Goal: Task Accomplishment & Management: Manage account settings

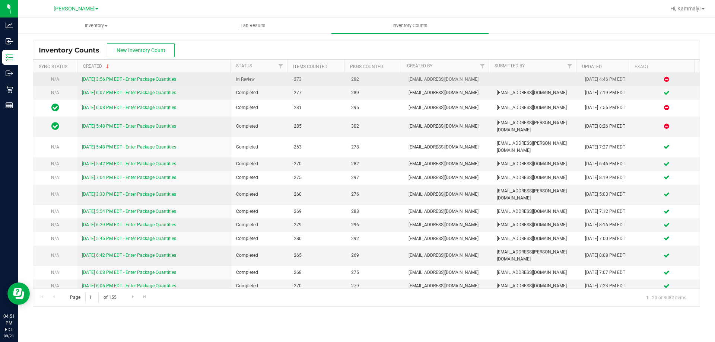
click at [150, 80] on link "[DATE] 3:56 PM EDT - Enter Package Quantities" at bounding box center [129, 79] width 94 height 5
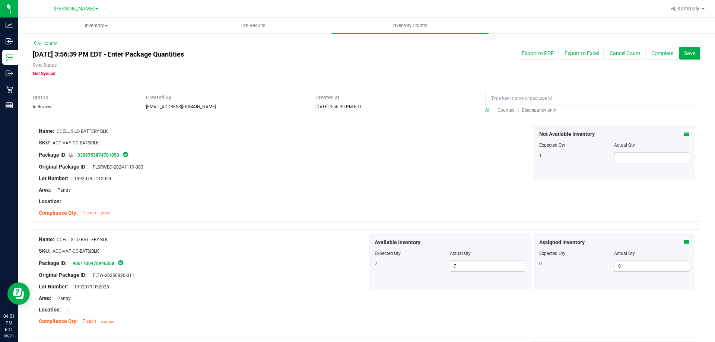
click at [543, 112] on span "Discrepancy only" at bounding box center [539, 110] width 34 height 5
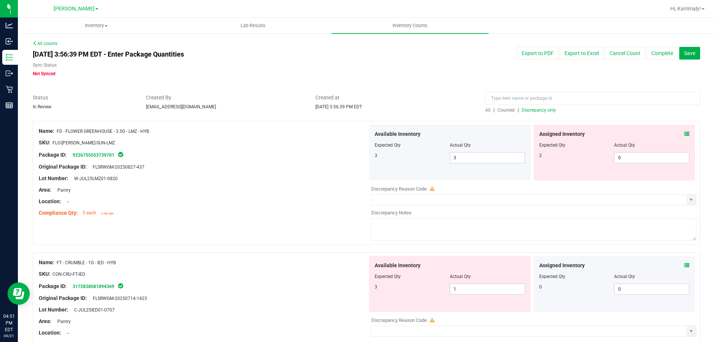
click at [684, 135] on div "Assigned Inventory Expected Qty Actual Qty 2 0 0" at bounding box center [615, 153] width 162 height 56
click at [684, 136] on icon at bounding box center [686, 133] width 5 height 5
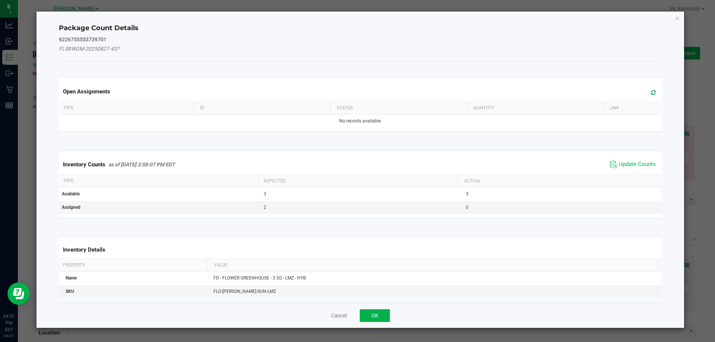
click at [620, 159] on span "Update Counts" at bounding box center [633, 164] width 50 height 11
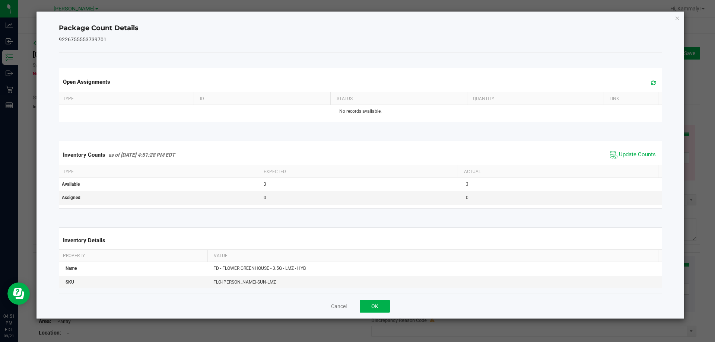
click at [621, 170] on th "Actual" at bounding box center [558, 171] width 200 height 13
click at [388, 302] on button "OK" at bounding box center [375, 306] width 30 height 13
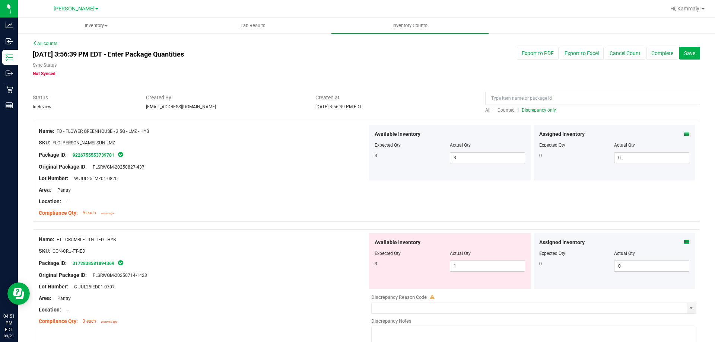
click at [684, 244] on icon at bounding box center [686, 242] width 5 height 5
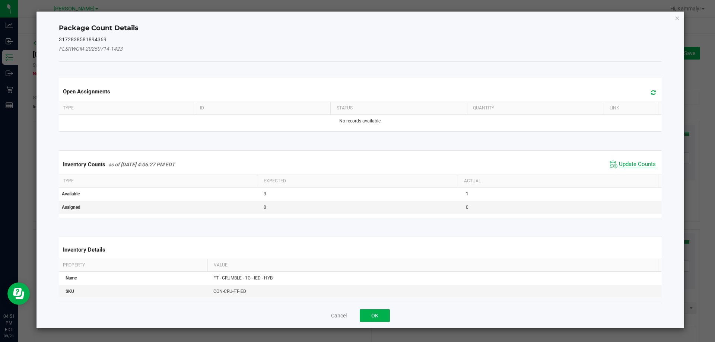
click at [626, 164] on span "Update Counts" at bounding box center [637, 164] width 37 height 7
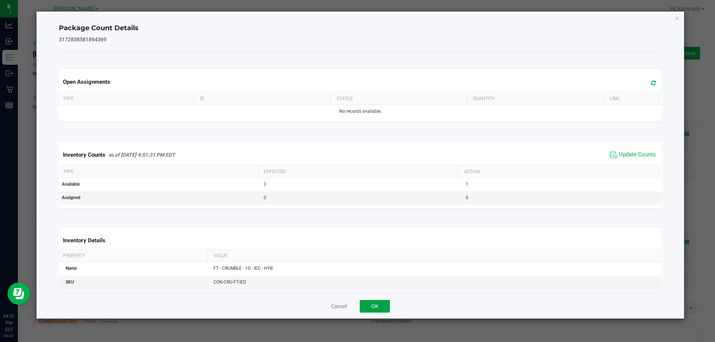
click at [381, 304] on button "OK" at bounding box center [375, 306] width 30 height 13
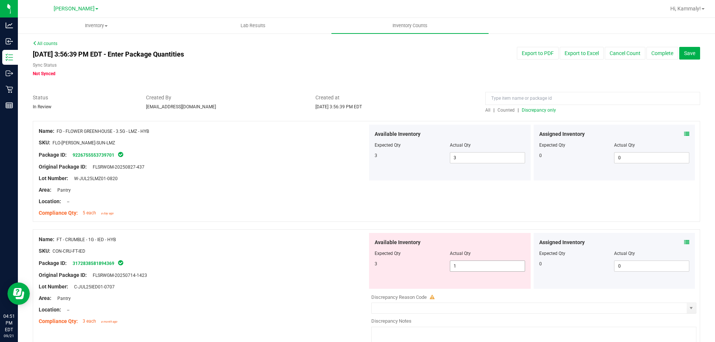
click at [459, 264] on span "1 1" at bounding box center [487, 266] width 75 height 11
click at [459, 264] on input "1" at bounding box center [487, 266] width 74 height 10
type input "3"
click at [304, 274] on div "Original Package ID: FLSRWGM-20250714-1423" at bounding box center [203, 275] width 329 height 8
type input "3"
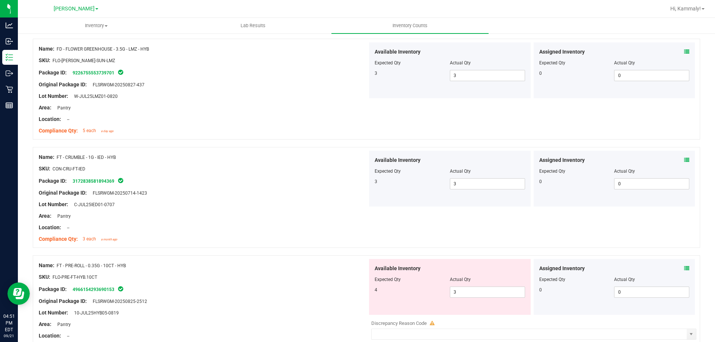
scroll to position [122, 0]
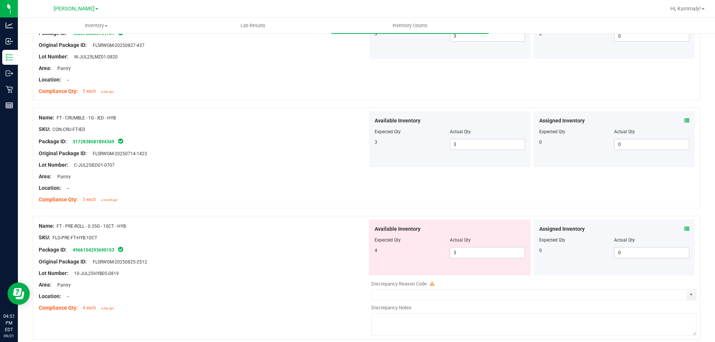
click at [684, 227] on icon at bounding box center [686, 228] width 5 height 5
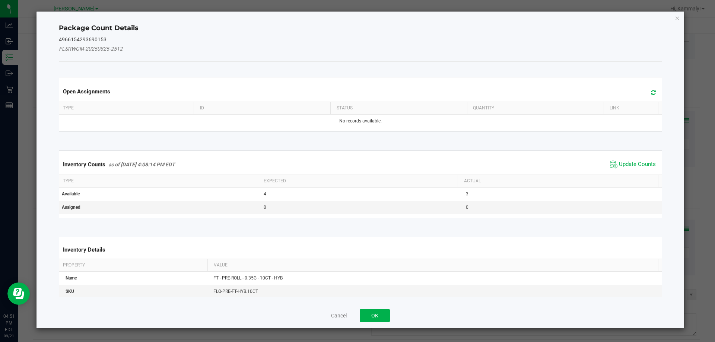
click at [631, 168] on span "Update Counts" at bounding box center [637, 164] width 37 height 7
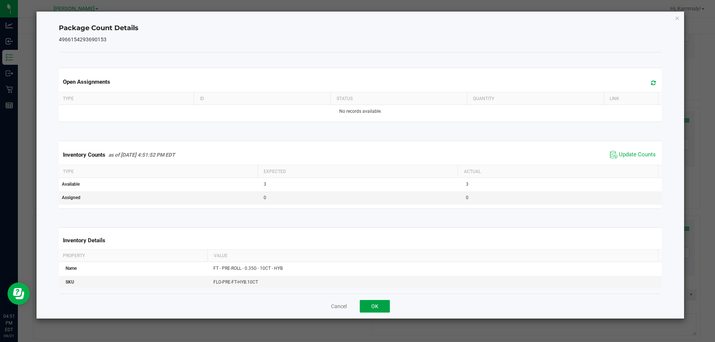
click at [385, 307] on button "OK" at bounding box center [375, 306] width 30 height 13
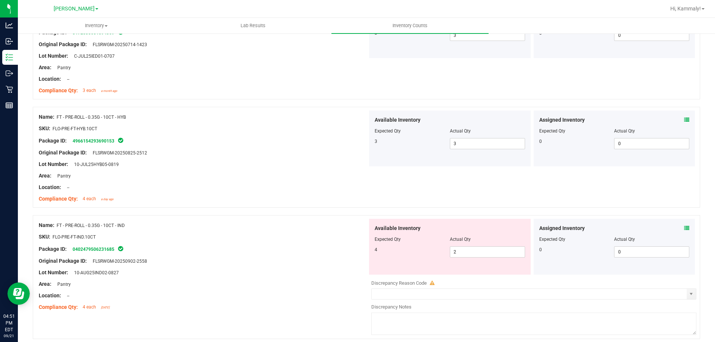
scroll to position [232, 0]
click at [684, 226] on icon at bounding box center [686, 226] width 5 height 5
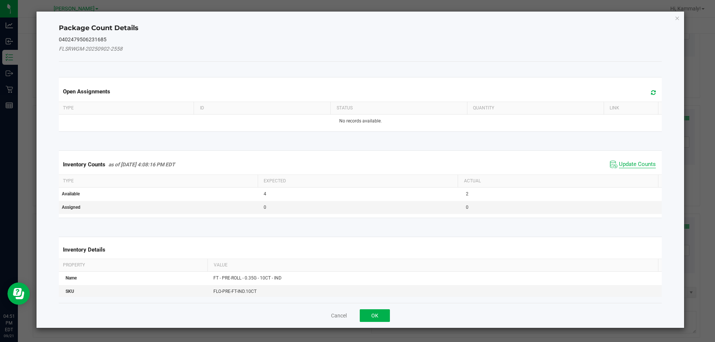
click at [624, 163] on span "Update Counts" at bounding box center [637, 164] width 37 height 7
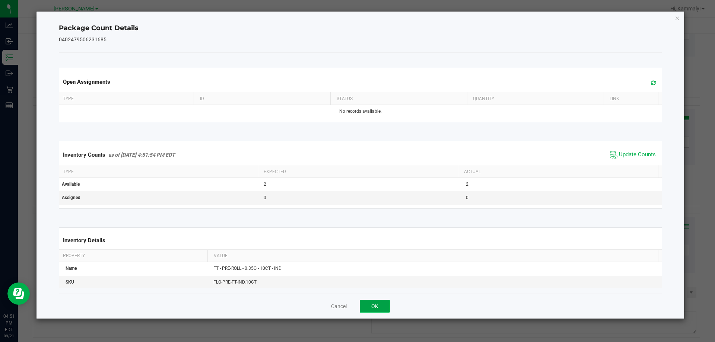
click at [382, 307] on button "OK" at bounding box center [375, 306] width 30 height 13
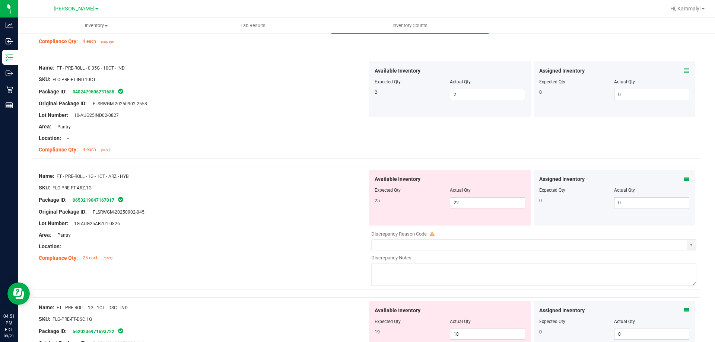
scroll to position [390, 0]
click at [687, 171] on div "Assigned Inventory Expected Qty Actual Qty 0 0 0" at bounding box center [615, 196] width 162 height 56
click at [684, 177] on icon at bounding box center [686, 177] width 5 height 5
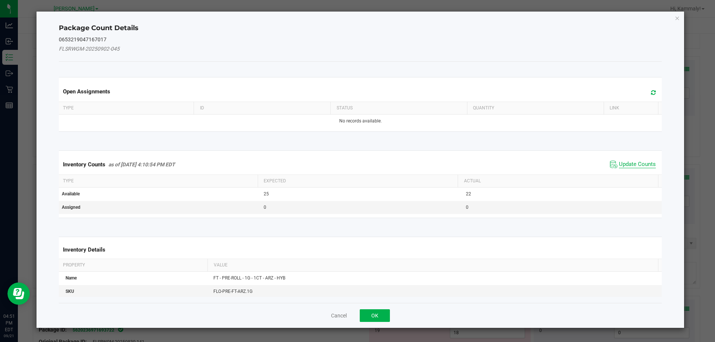
click at [628, 162] on span "Update Counts" at bounding box center [637, 164] width 37 height 7
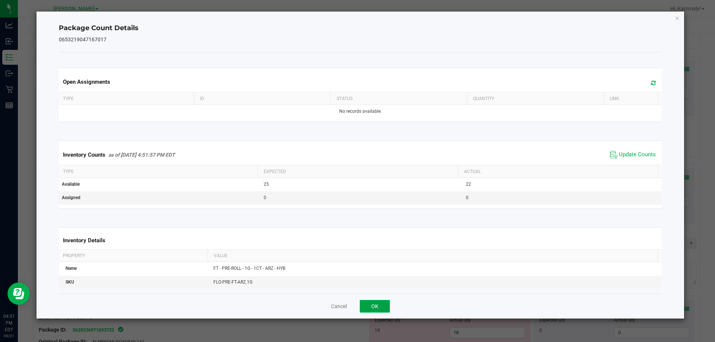
click at [386, 310] on button "OK" at bounding box center [375, 306] width 30 height 13
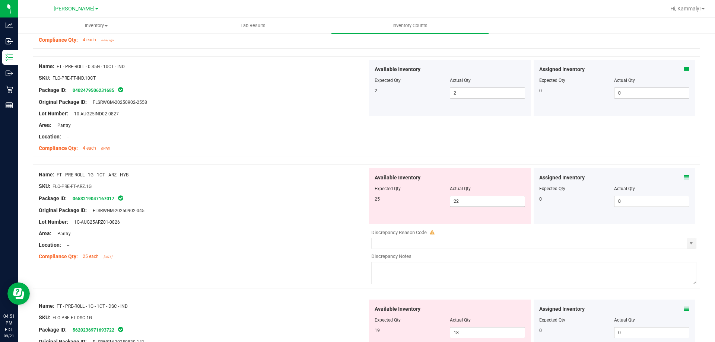
click at [500, 201] on input "22" at bounding box center [487, 201] width 74 height 10
type input "25"
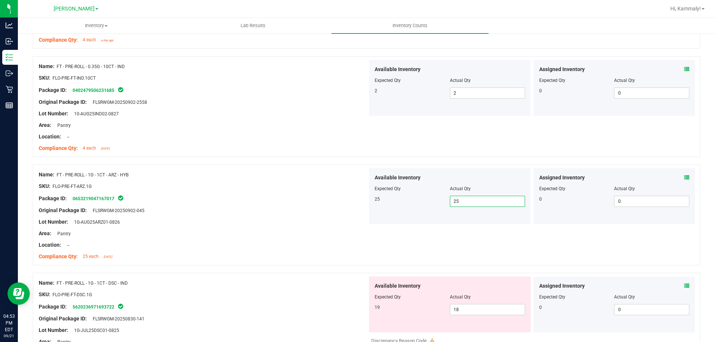
click at [684, 286] on icon at bounding box center [686, 285] width 5 height 5
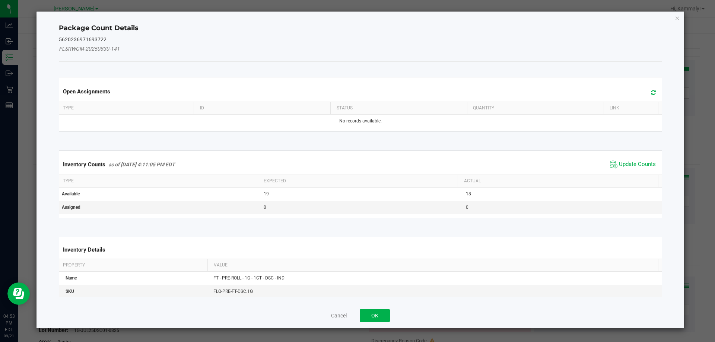
click at [623, 165] on span "Update Counts" at bounding box center [637, 164] width 37 height 7
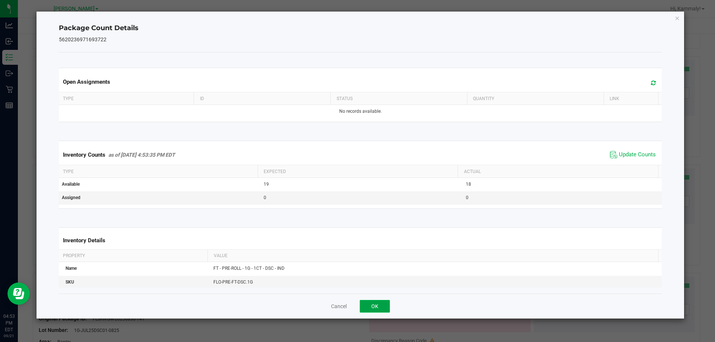
click at [381, 310] on button "OK" at bounding box center [375, 306] width 30 height 13
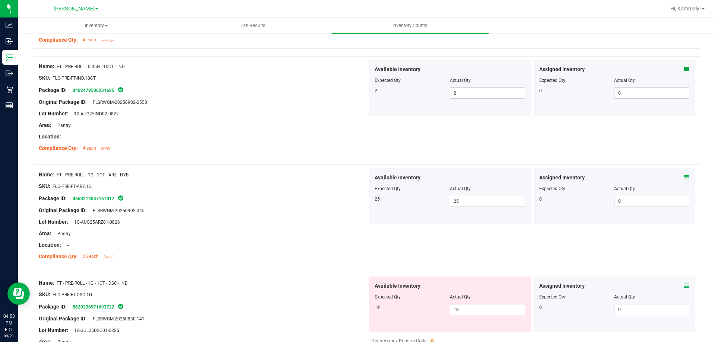
click at [534, 181] on div "Assigned Inventory Expected Qty Actual Qty 0 0 0" at bounding box center [615, 196] width 162 height 56
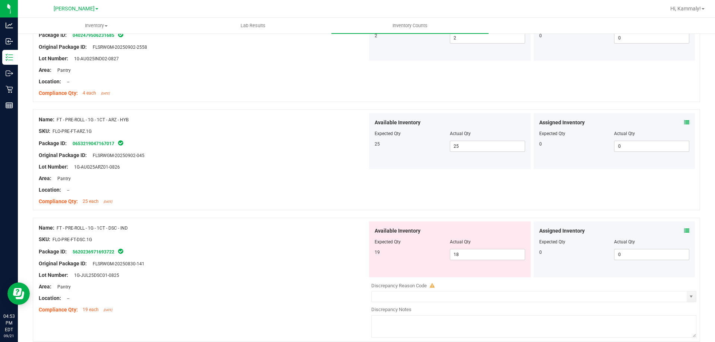
scroll to position [467, 0]
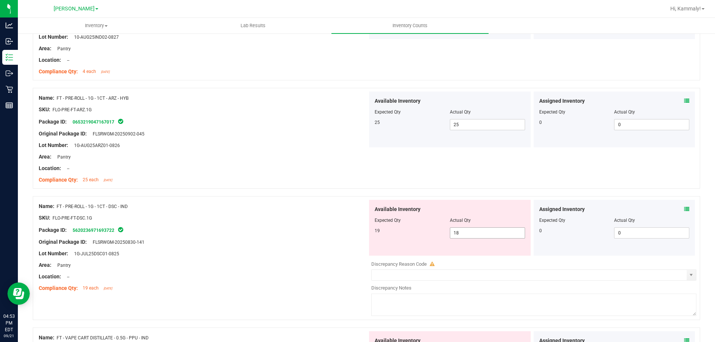
click at [478, 235] on input "18" at bounding box center [487, 233] width 74 height 10
type input "19"
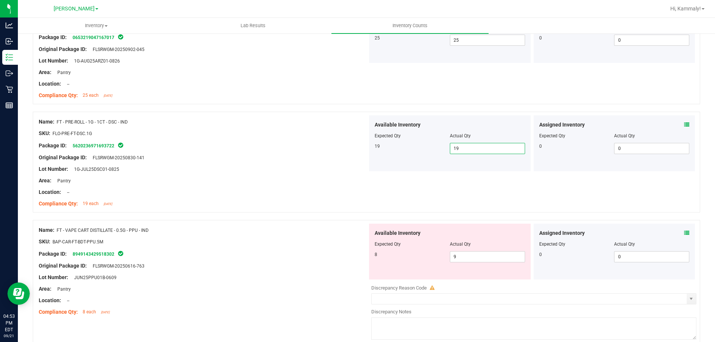
scroll to position [612, 0]
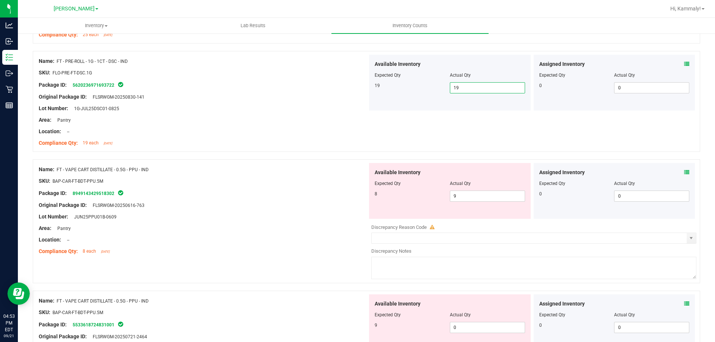
click at [672, 196] on input "0" at bounding box center [651, 196] width 74 height 10
click at [684, 172] on icon at bounding box center [686, 172] width 5 height 5
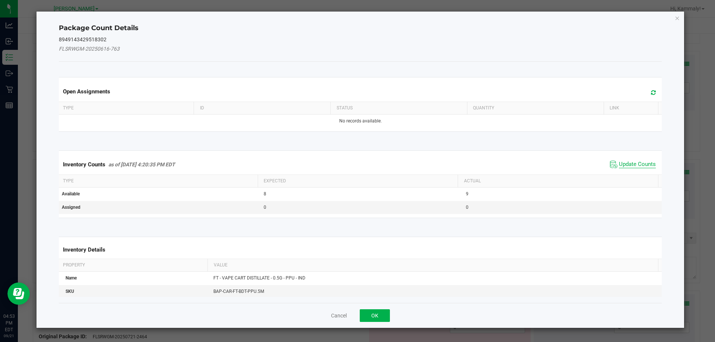
click at [628, 162] on span "Update Counts" at bounding box center [637, 164] width 37 height 7
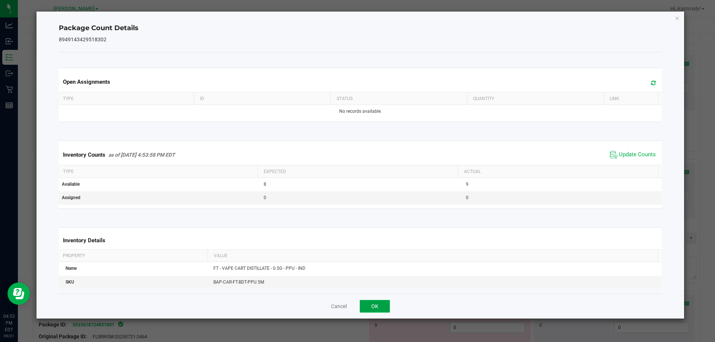
click at [387, 300] on button "OK" at bounding box center [375, 306] width 30 height 13
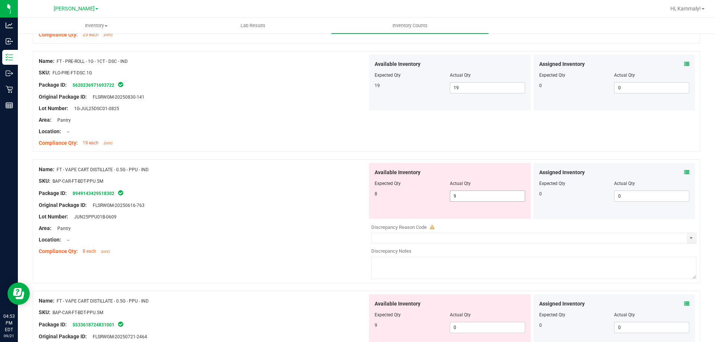
click at [493, 198] on input "9" at bounding box center [487, 196] width 74 height 10
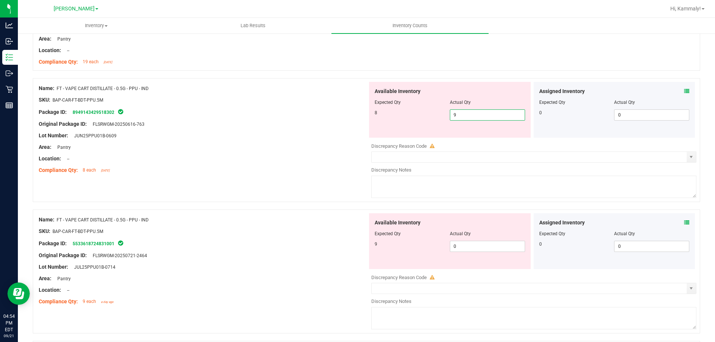
scroll to position [683, 0]
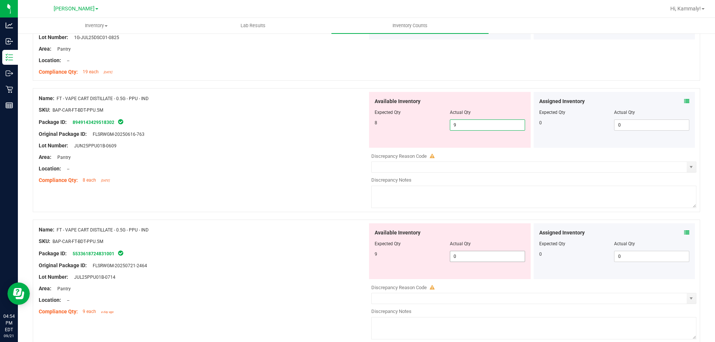
click at [484, 257] on input "0" at bounding box center [487, 256] width 74 height 10
type input "9"
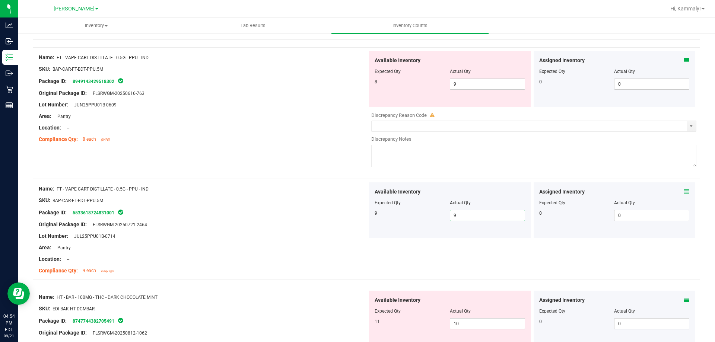
scroll to position [801, 0]
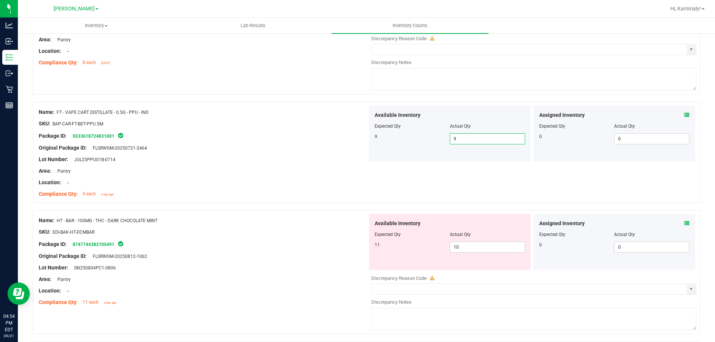
click at [684, 223] on icon at bounding box center [686, 223] width 5 height 5
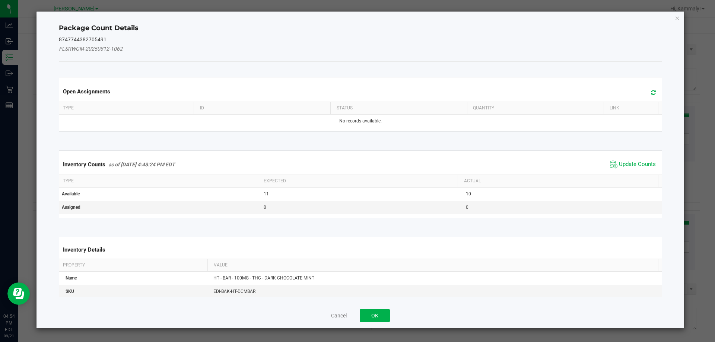
click at [632, 167] on span "Update Counts" at bounding box center [637, 164] width 37 height 7
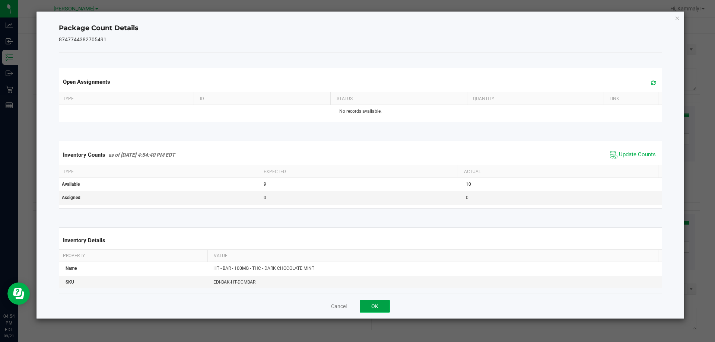
click at [388, 308] on button "OK" at bounding box center [375, 306] width 30 height 13
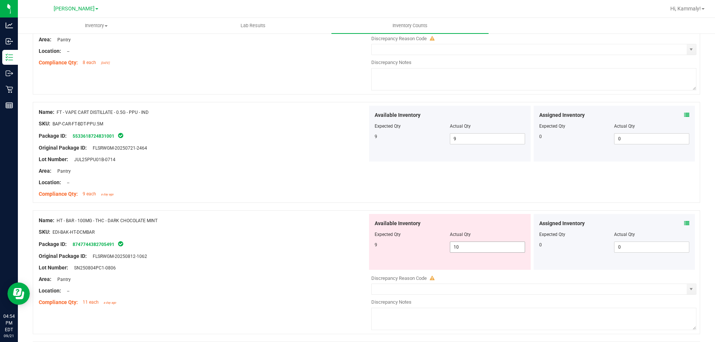
click at [494, 247] on input "10" at bounding box center [487, 247] width 74 height 10
type input "1"
type input "9"
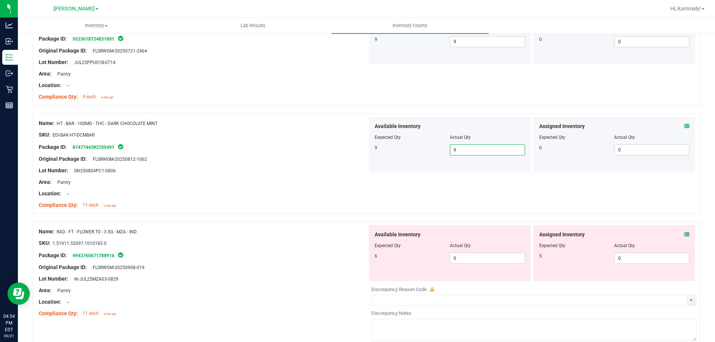
scroll to position [898, 0]
click at [487, 256] on input "0" at bounding box center [487, 258] width 74 height 10
type input "6"
click at [651, 255] on input "0" at bounding box center [651, 258] width 74 height 10
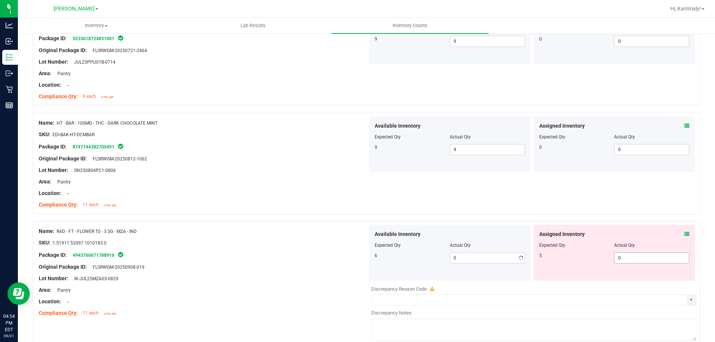
type input "6"
type input "5"
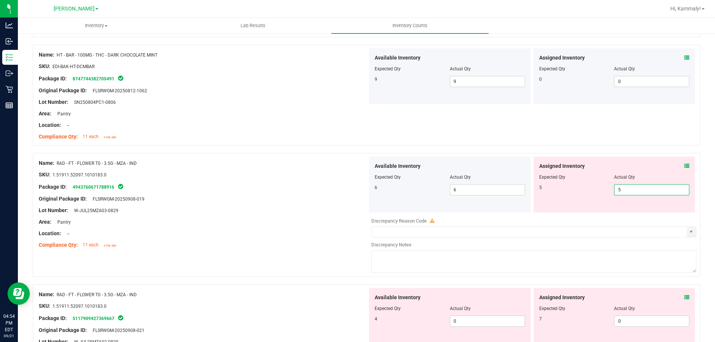
scroll to position [977, 0]
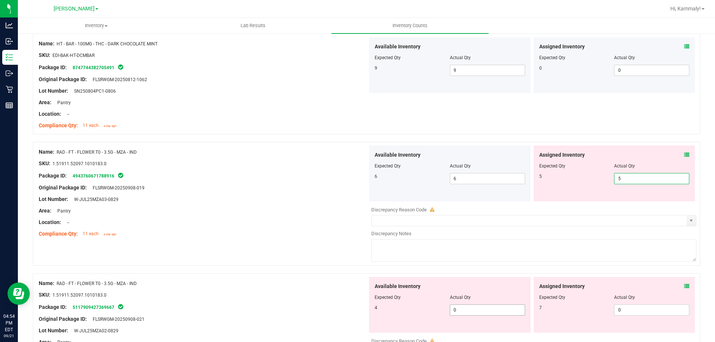
click at [474, 310] on div "Available Inventory Expected Qty Actual Qty 4 0 0" at bounding box center [531, 336] width 329 height 118
type input "5"
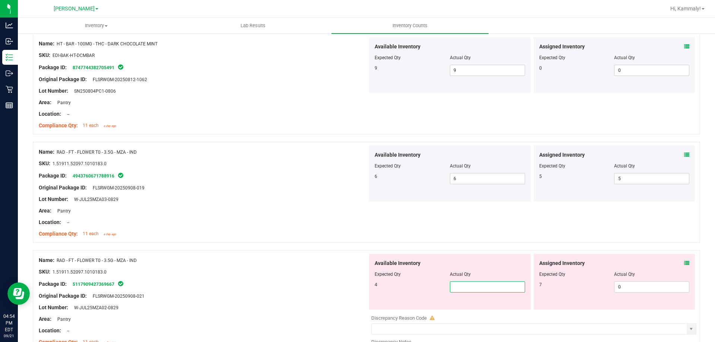
type input "4"
click at [652, 287] on input "0" at bounding box center [651, 287] width 74 height 10
type input "4"
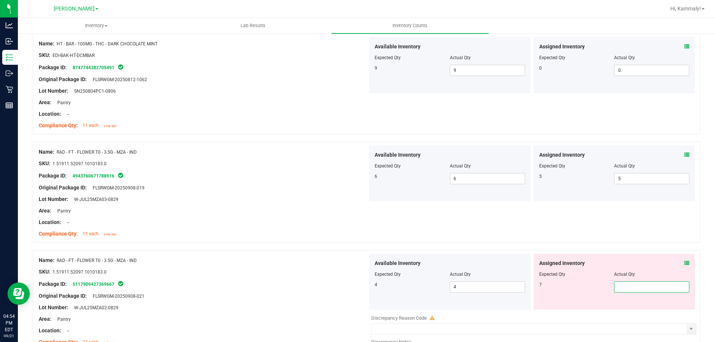
type input "7"
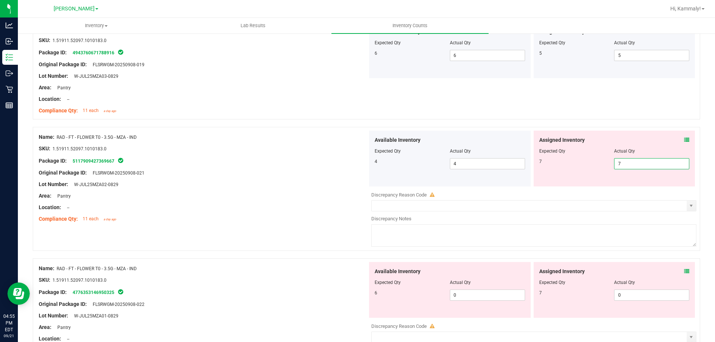
scroll to position [1105, 0]
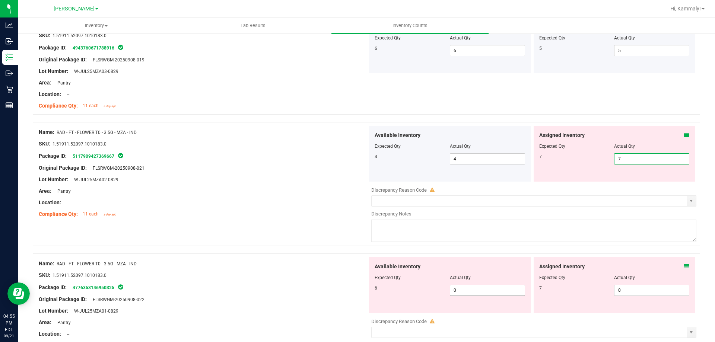
click at [477, 291] on div "Available Inventory Expected Qty Actual Qty 6 0 0" at bounding box center [531, 316] width 329 height 118
type input "7"
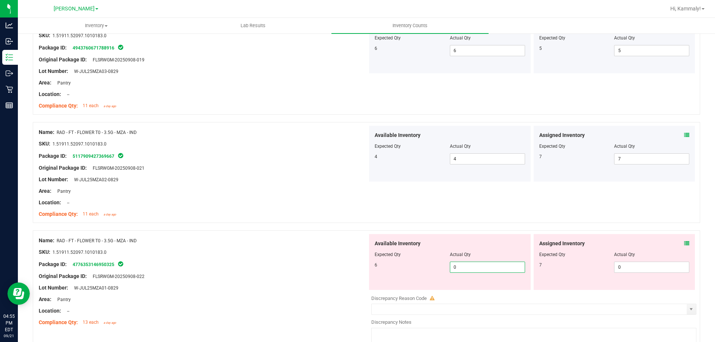
type input "06"
click at [640, 265] on input "0" at bounding box center [651, 267] width 74 height 10
type input "6"
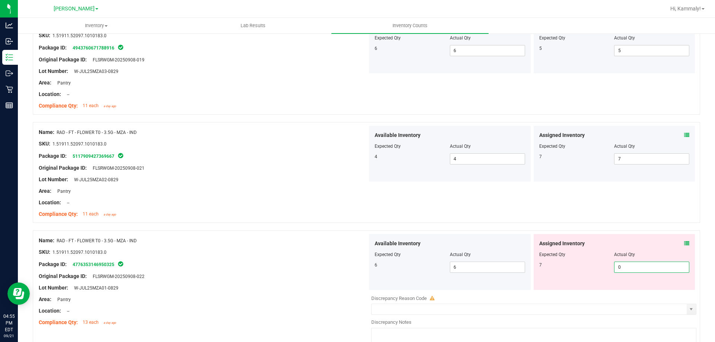
type input "07"
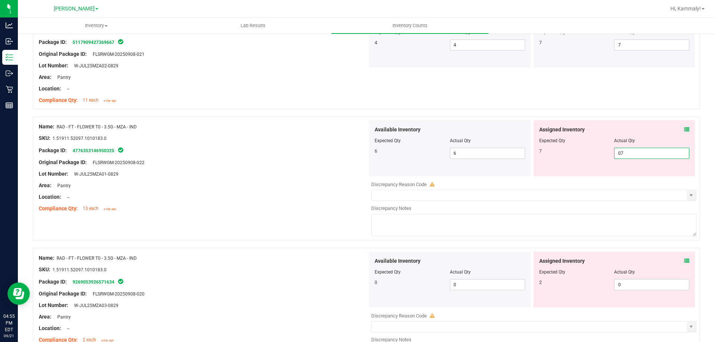
scroll to position [1221, 0]
click at [640, 281] on div "Assigned Inventory Expected Qty Actual Qty 2 0 0" at bounding box center [615, 278] width 162 height 56
type input "7"
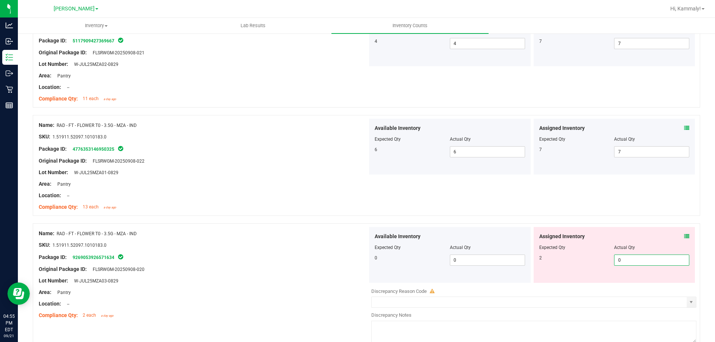
type input "02"
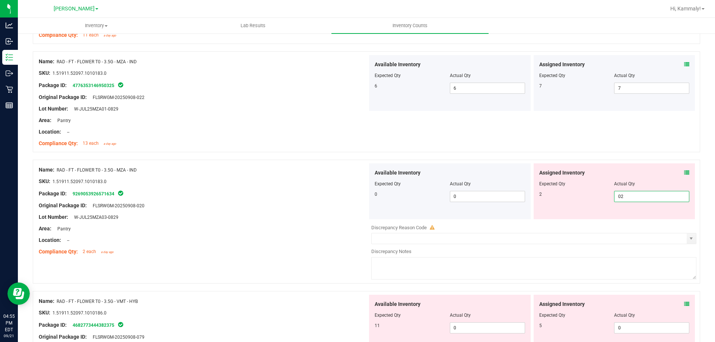
scroll to position [1295, 0]
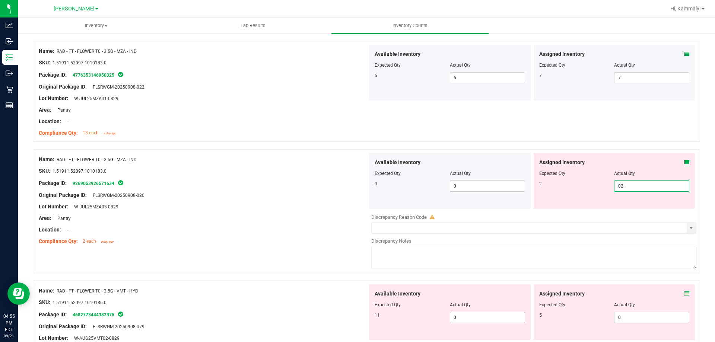
click at [483, 315] on div "Available Inventory Expected Qty Actual Qty 11 0 0" at bounding box center [450, 312] width 162 height 56
type input "2"
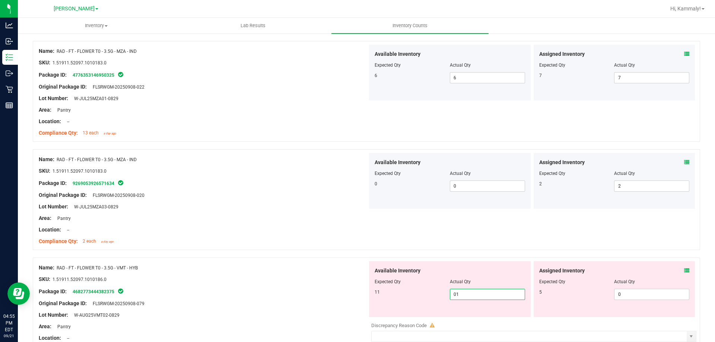
type input "011"
click at [652, 294] on input "0" at bounding box center [651, 294] width 74 height 10
type input "11"
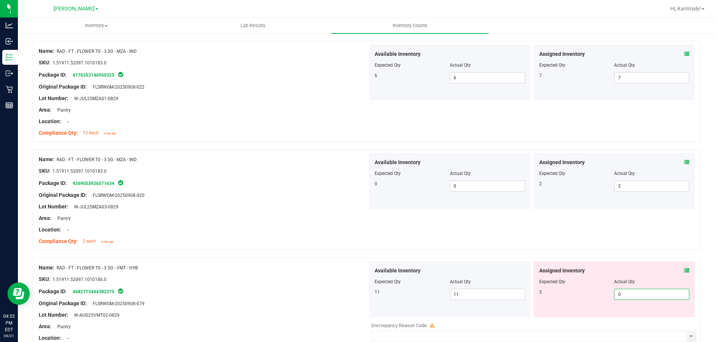
type input "05"
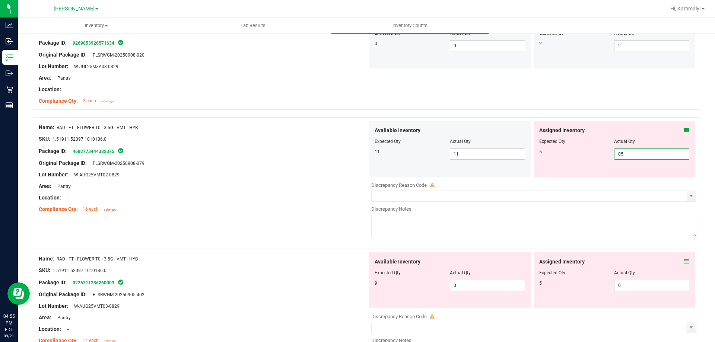
scroll to position [1438, 0]
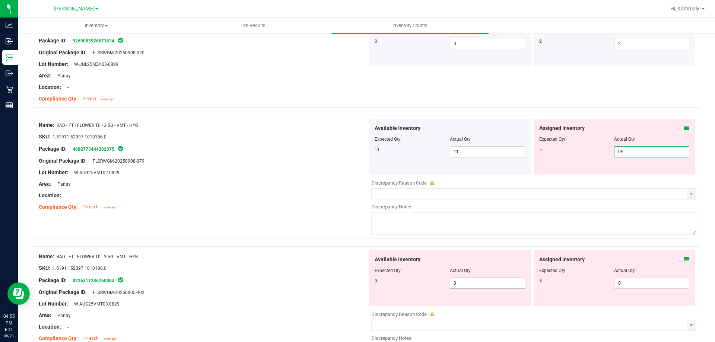
click at [480, 283] on div "Available Inventory Expected Qty Actual Qty 9 0 0" at bounding box center [531, 309] width 329 height 118
type input "5"
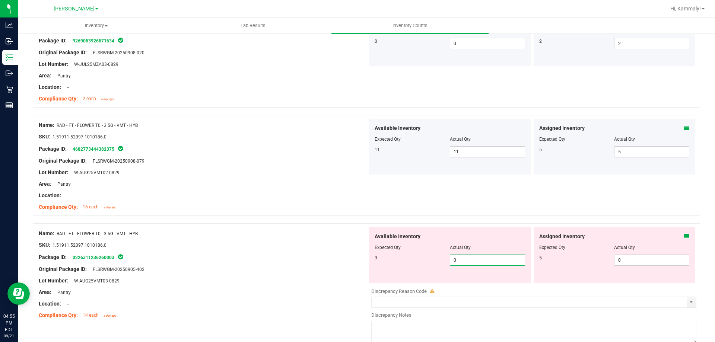
type input "09"
click at [647, 257] on input "0" at bounding box center [651, 260] width 74 height 10
type input "9"
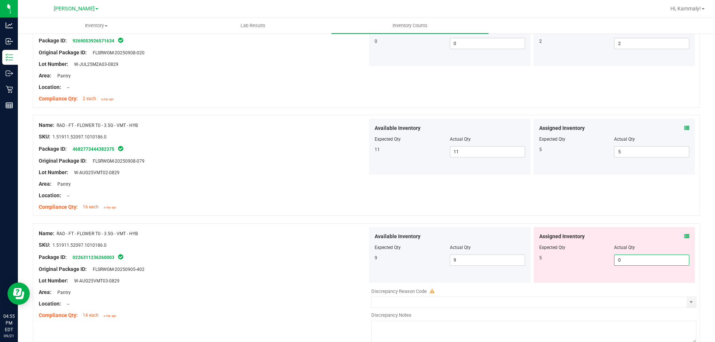
type input "05"
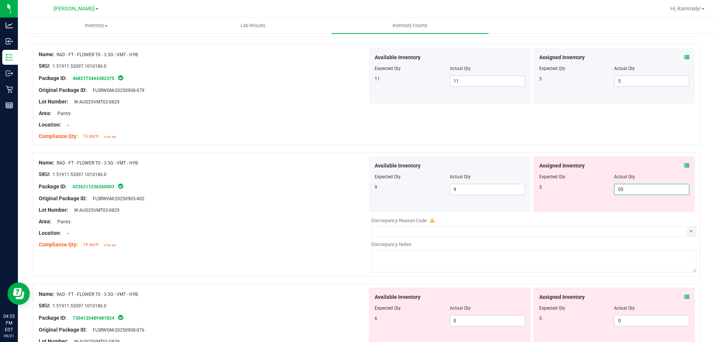
scroll to position [1563, 0]
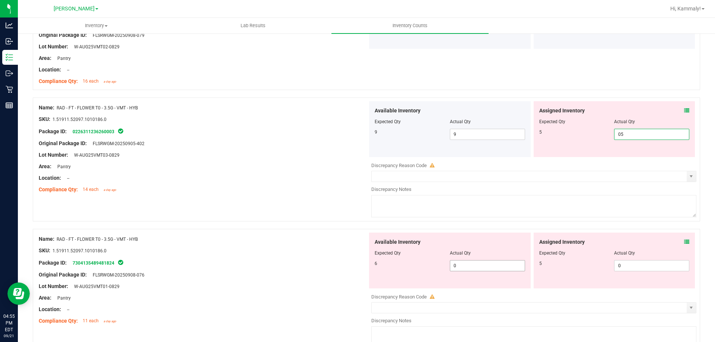
click at [475, 266] on div "Available Inventory Expected Qty Actual Qty 6 0 0" at bounding box center [531, 292] width 329 height 118
type input "5"
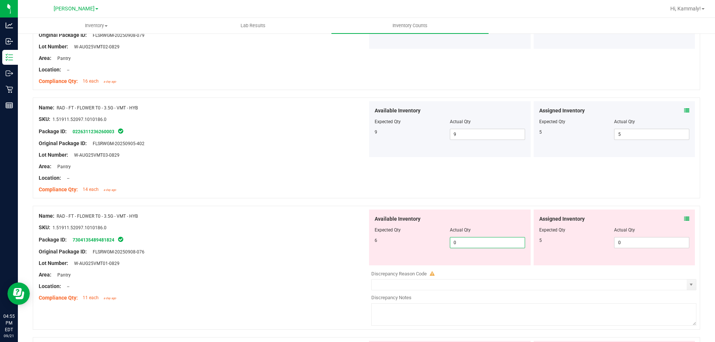
type input "06"
click at [653, 240] on input "0" at bounding box center [651, 243] width 74 height 10
type input "6"
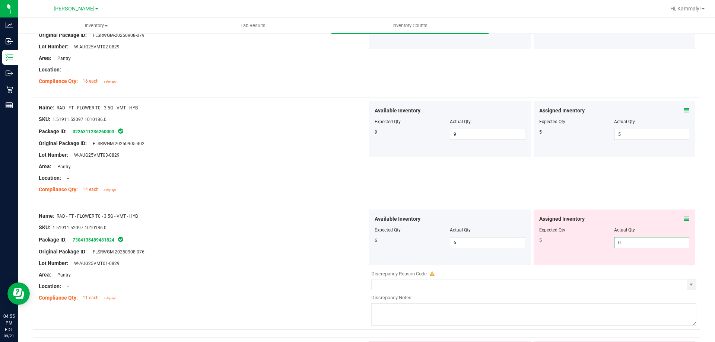
type input "05"
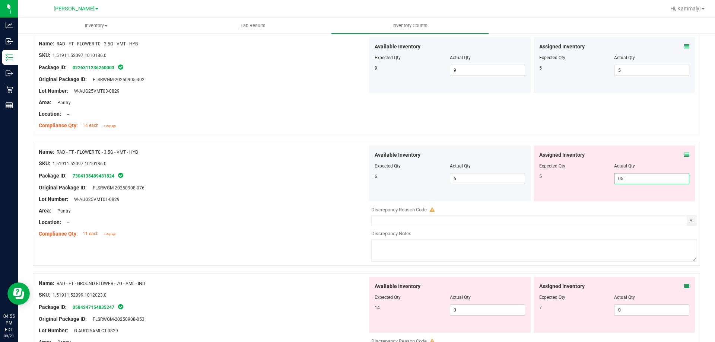
scroll to position [1656, 0]
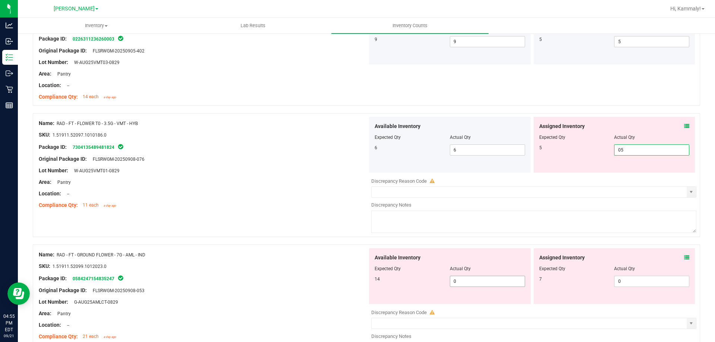
click at [465, 282] on div "Available Inventory Expected Qty Actual Qty 14 0 0" at bounding box center [531, 307] width 329 height 118
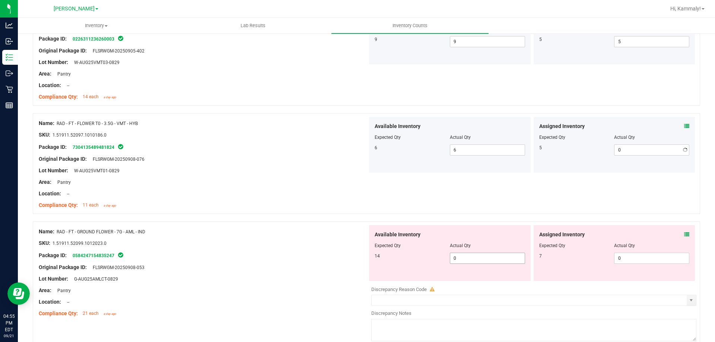
type input "5"
type input "014"
click at [631, 258] on input "0" at bounding box center [651, 258] width 74 height 10
type input "14"
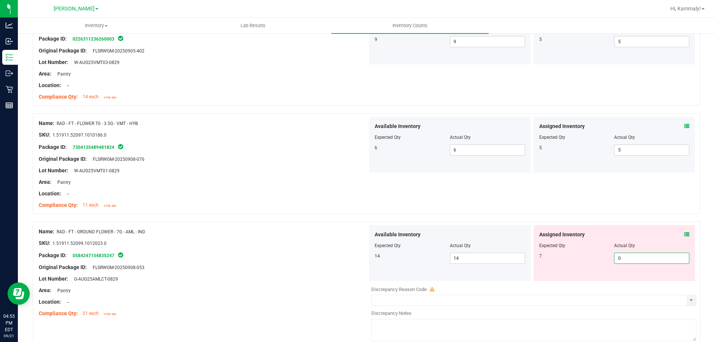
type input "07"
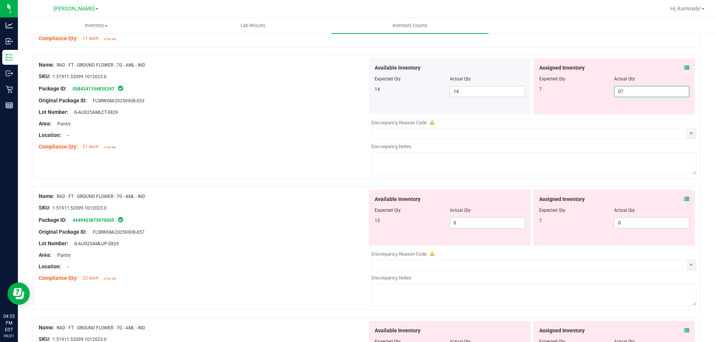
scroll to position [1827, 0]
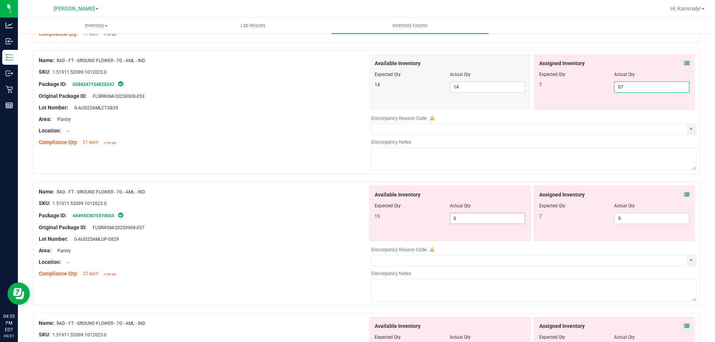
click at [496, 220] on div "Available Inventory Expected Qty Actual Qty 15 0 0" at bounding box center [531, 244] width 329 height 118
type input "7"
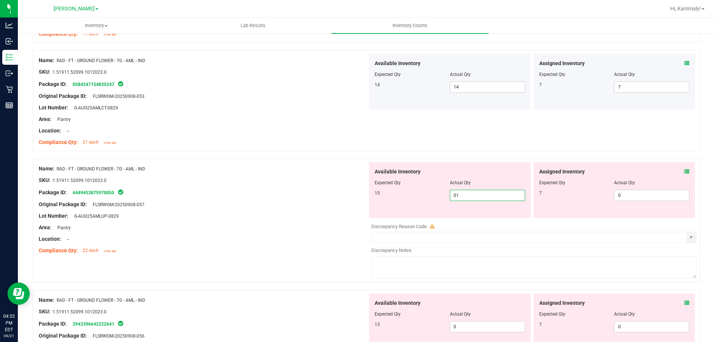
type input "015"
click at [639, 201] on span "0 0" at bounding box center [651, 195] width 75 height 11
type input "15"
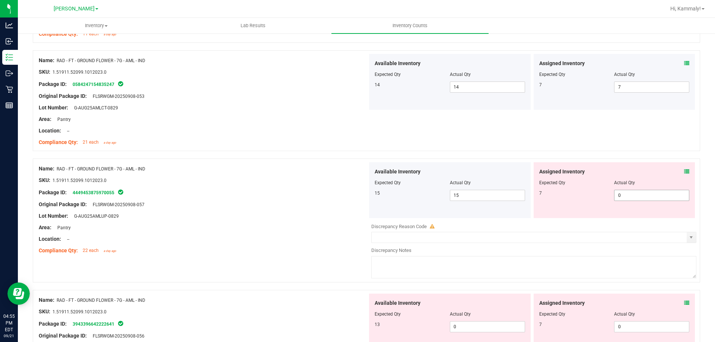
click at [631, 194] on input "0" at bounding box center [651, 195] width 74 height 10
type input "07"
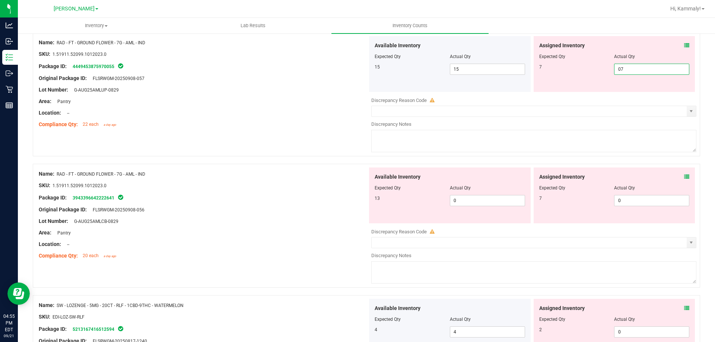
scroll to position [1952, 0]
click at [494, 203] on div "Available Inventory Expected Qty Actual Qty 13 0 0" at bounding box center [531, 228] width 329 height 118
type input "7"
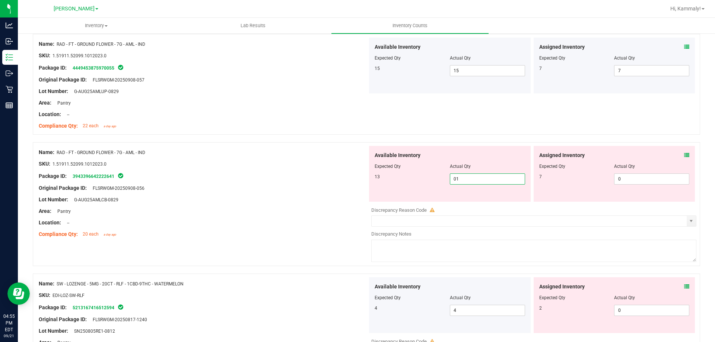
type input "013"
click at [658, 178] on input "0" at bounding box center [651, 179] width 74 height 10
type input "13"
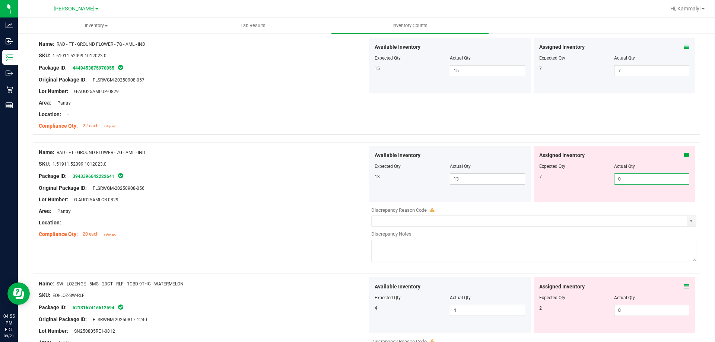
type input "07"
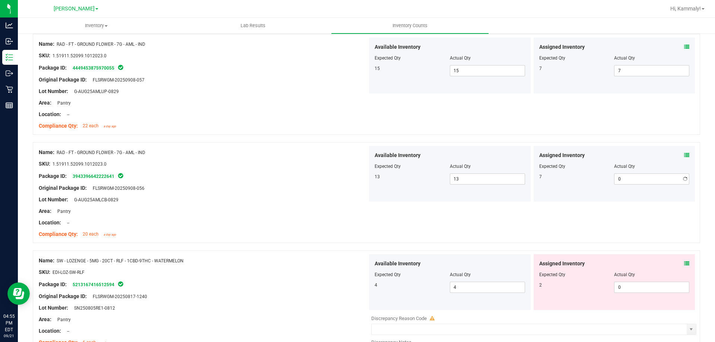
type input "7"
click at [672, 267] on div "Assigned Inventory" at bounding box center [614, 264] width 150 height 8
click at [684, 265] on icon at bounding box center [686, 263] width 5 height 5
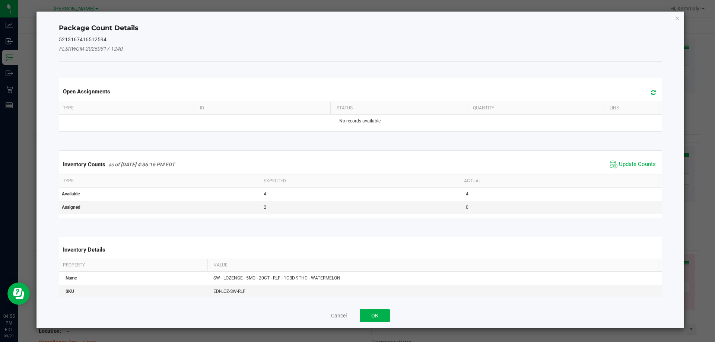
click at [628, 168] on span "Update Counts" at bounding box center [637, 164] width 37 height 7
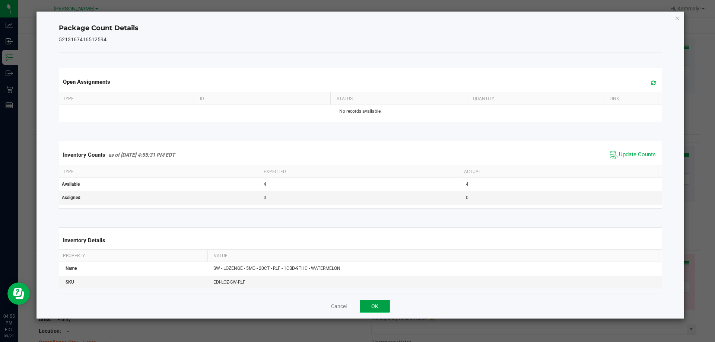
click at [385, 310] on button "OK" at bounding box center [375, 306] width 30 height 13
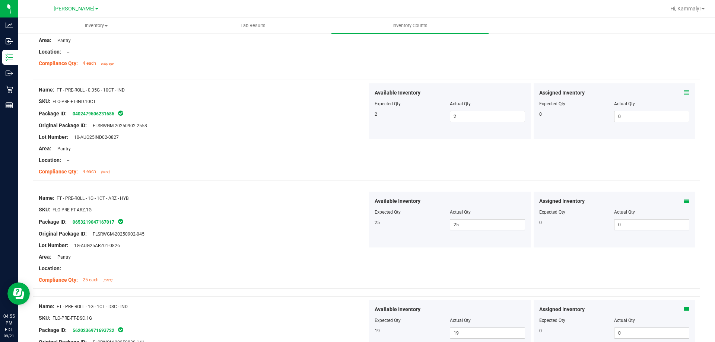
scroll to position [0, 0]
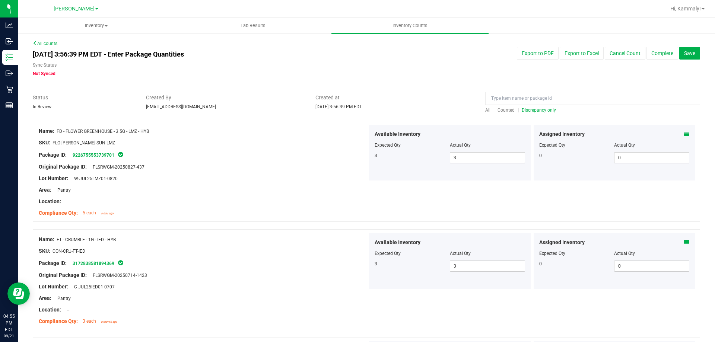
click at [502, 111] on span "Counted" at bounding box center [505, 110] width 17 height 5
click at [543, 111] on span "Discrepancy only" at bounding box center [539, 110] width 34 height 5
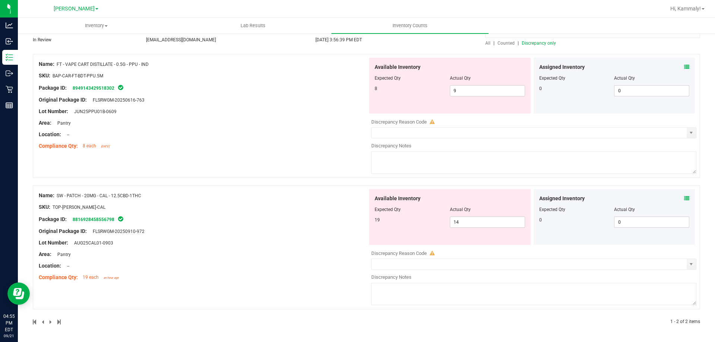
scroll to position [66, 0]
click at [684, 201] on icon at bounding box center [686, 199] width 5 height 5
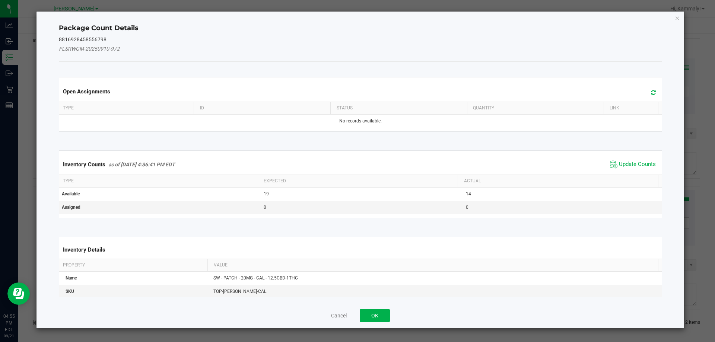
click at [631, 162] on span "Update Counts" at bounding box center [637, 164] width 37 height 7
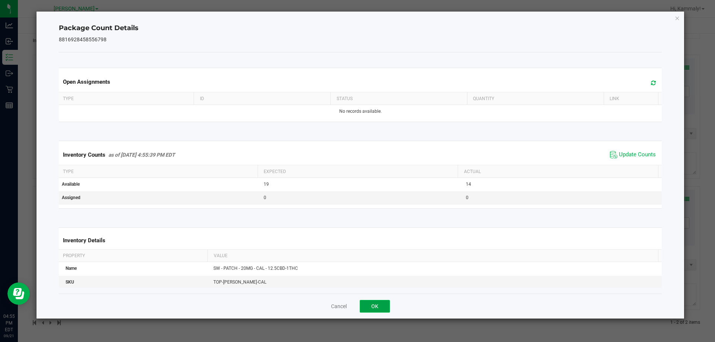
click at [381, 312] on button "OK" at bounding box center [375, 306] width 30 height 13
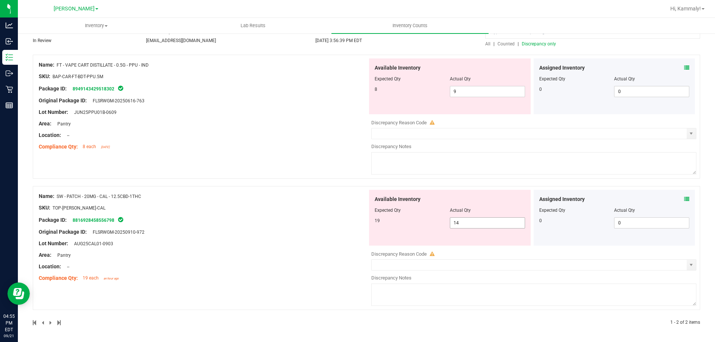
click at [487, 224] on input "14" at bounding box center [487, 223] width 74 height 10
type input "1"
type input "19"
click at [320, 271] on div "Name: SW - PATCH - 20MG - CAL - 12.5CBD-1THC SKU: TOP-[PERSON_NAME]-CAL Package…" at bounding box center [203, 237] width 329 height 95
type input "19"
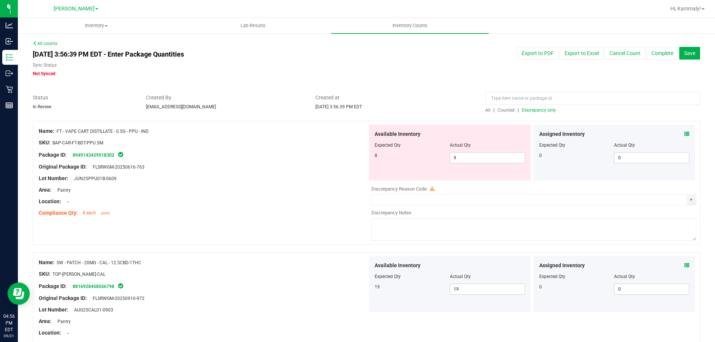
scroll to position [1, 0]
click at [477, 161] on input "9" at bounding box center [487, 157] width 74 height 10
click at [492, 156] on input "9" at bounding box center [487, 157] width 74 height 10
type input "8"
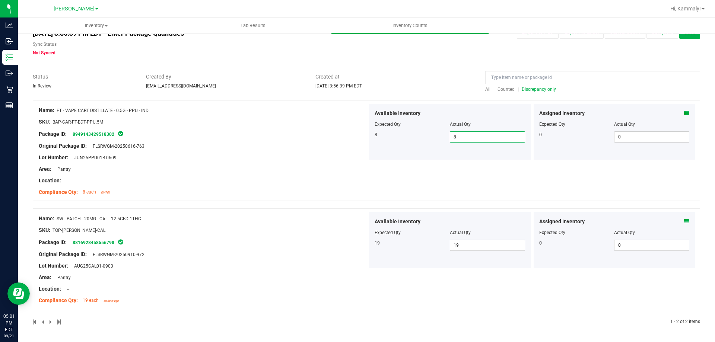
scroll to position [0, 0]
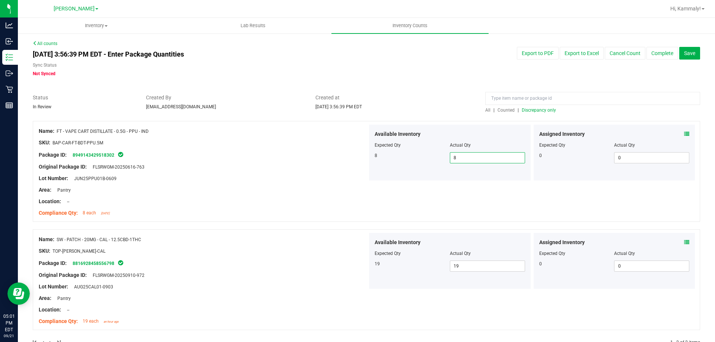
click at [505, 111] on span "Counted" at bounding box center [505, 110] width 17 height 5
click at [544, 108] on span "Discrepancy only" at bounding box center [539, 110] width 34 height 5
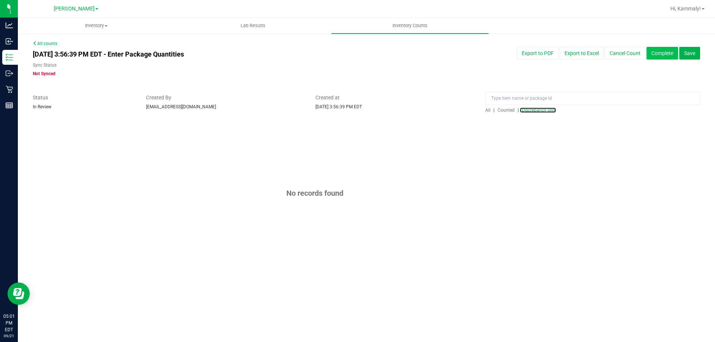
click at [665, 52] on button "Complete" at bounding box center [662, 53] width 32 height 13
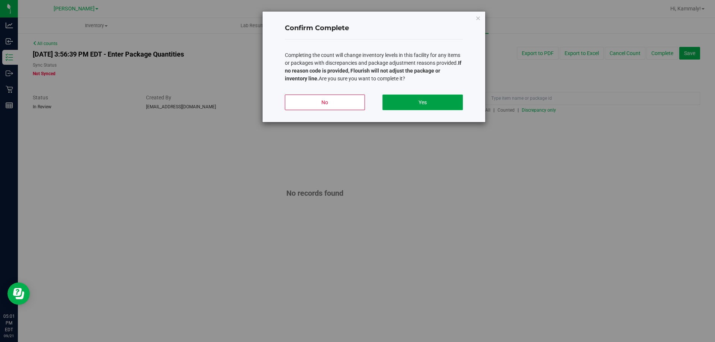
click at [449, 100] on button "Yes" at bounding box center [422, 103] width 80 height 16
